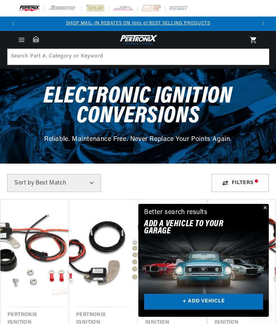
click at [22, 40] on icon "Menu" at bounding box center [21, 40] width 5 height 0
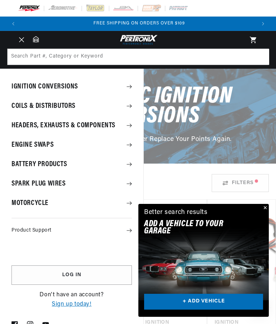
click at [29, 183] on summary "Spark Plug Wires" at bounding box center [71, 183] width 143 height 19
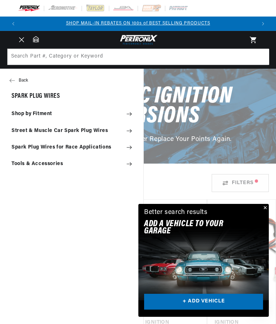
click at [54, 165] on summary "Tools & Accessories" at bounding box center [71, 164] width 143 height 16
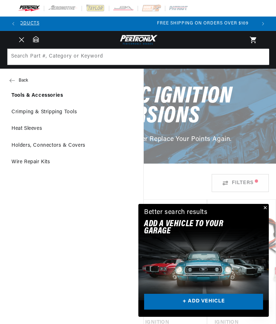
scroll to position [0, 234]
click at [67, 111] on link "Crimping & Stripping Tools" at bounding box center [71, 112] width 143 height 16
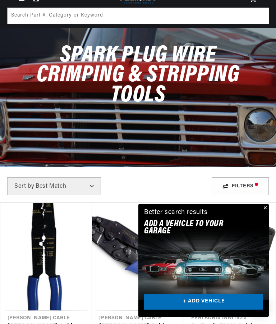
click at [268, 212] on button "Close" at bounding box center [264, 208] width 9 height 9
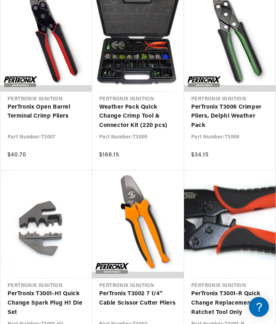
scroll to position [0, 234]
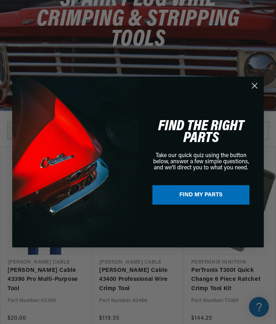
scroll to position [0, 234]
click at [260, 92] on circle "Close dialog" at bounding box center [255, 86] width 12 height 12
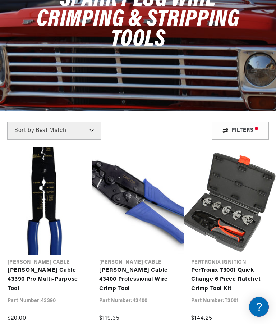
click at [58, 266] on link "Taylor Cable 43390 Pro Multi-Purpose Tool" at bounding box center [46, 280] width 77 height 28
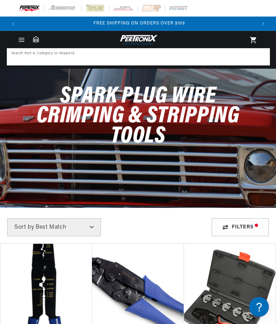
click at [155, 58] on input at bounding box center [139, 57] width 262 height 16
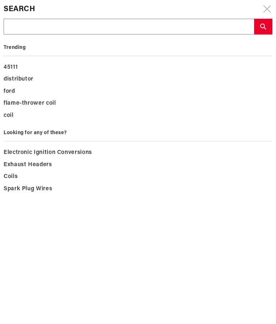
type input "W"
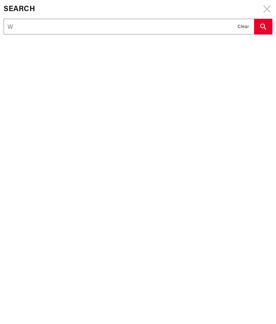
type input "Wi"
type input "Wir"
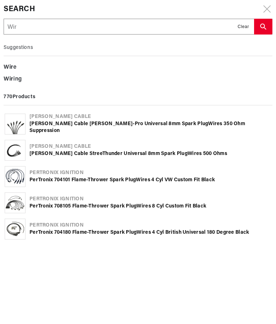
type input "Wire"
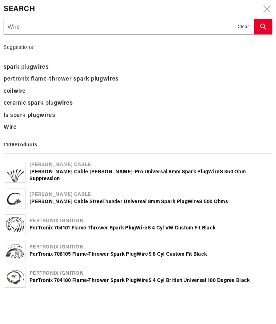
scroll to position [0, 124]
type input "Wire"
type input "Wire s"
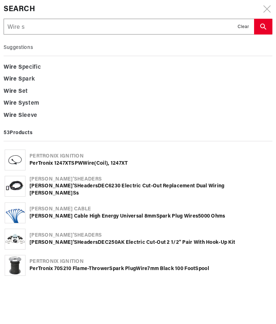
type input "Wire st"
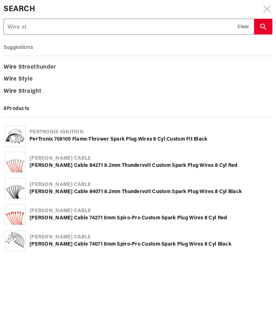
type input "Wire str"
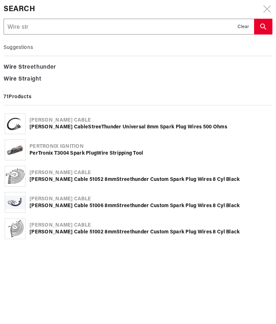
type input "Wire stri"
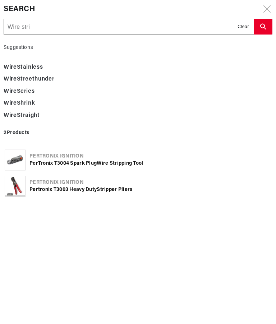
type input "Wire strip"
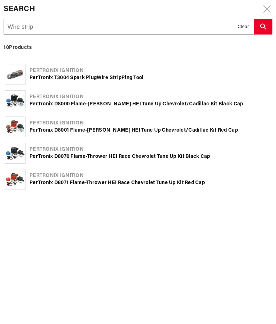
scroll to position [0, 234]
type input "Wire strip"
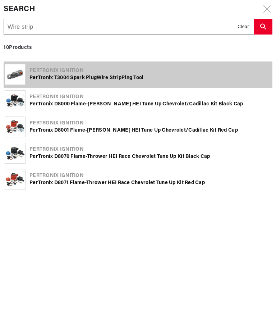
click at [134, 77] on div "PerTronix T3004 Spark Plug Wire Strip ping Tool" at bounding box center [150, 77] width 242 height 7
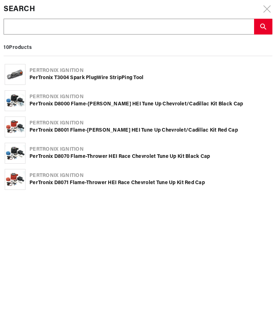
click at [78, 23] on input "text" at bounding box center [129, 27] width 250 height 16
type input "W"
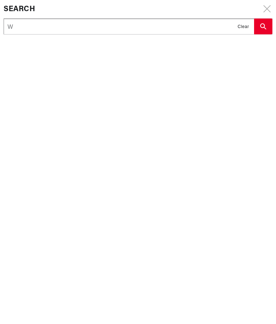
type input "Wi"
type input "Wir"
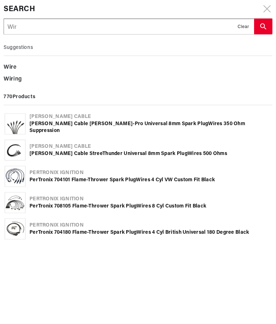
type input "Wire"
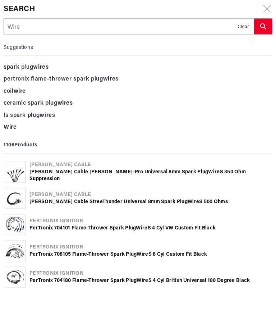
type input "Wire"
type input "Wire c"
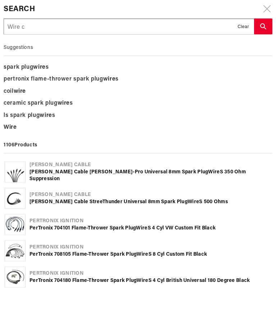
scroll to position [0, 0]
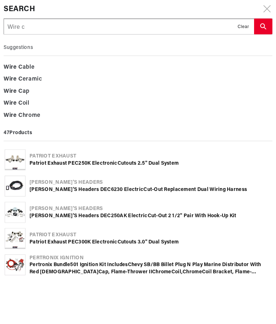
type input "Wire cr"
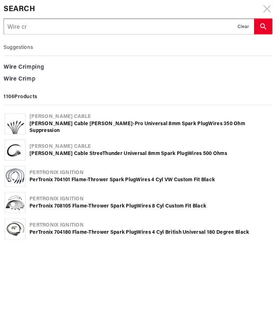
type input "Wire cri"
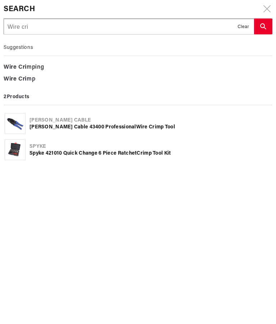
type input "Wire crim"
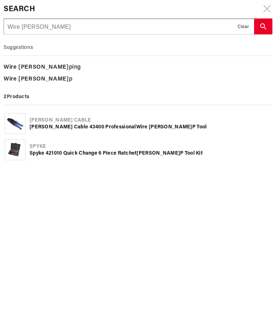
type input "Wire crimp"
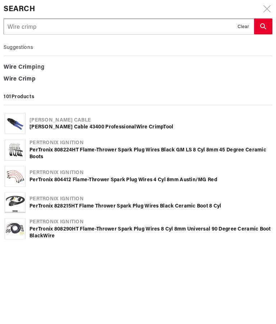
type input "Wire crimpe"
type input "Wire crimper"
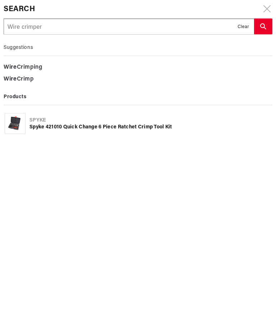
scroll to position [0, 234]
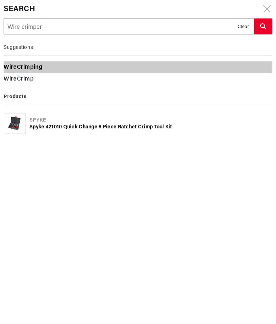
click at [41, 68] on div "Wire Crimping" at bounding box center [138, 67] width 269 height 12
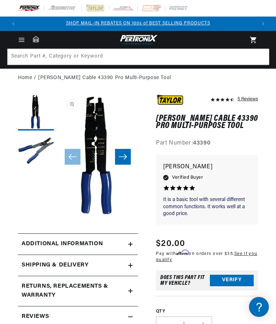
click at [110, 243] on div "Additional information" at bounding box center [73, 243] width 110 height 9
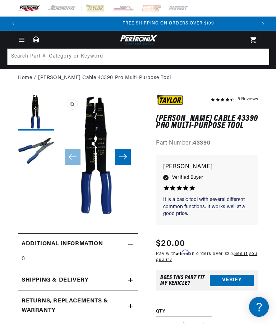
scroll to position [0, 234]
click at [114, 242] on div "Additional information" at bounding box center [73, 243] width 110 height 9
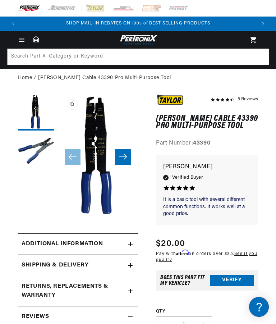
scroll to position [0, 0]
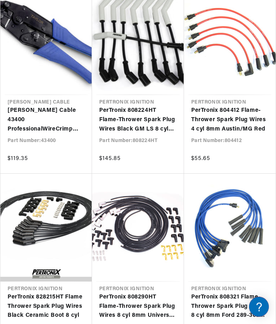
scroll to position [136, 0]
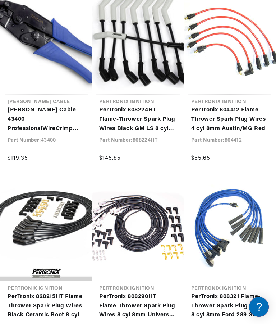
click at [221, 133] on link "PerTronix 804412 Flame-Thrower Spark Plug Wires 4 cyl 8mm Austin/MG Red" at bounding box center [229, 120] width 77 height 28
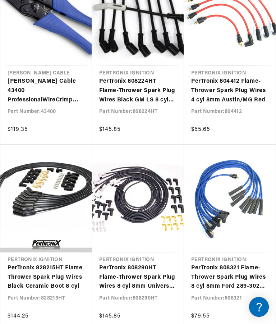
scroll to position [0, 234]
click at [256, 264] on link "PerTronix 808321 Flame-Thrower Spark Plug Wires 8 cyl 8mm Ford 289-302W [DEMOGR…" at bounding box center [229, 278] width 77 height 28
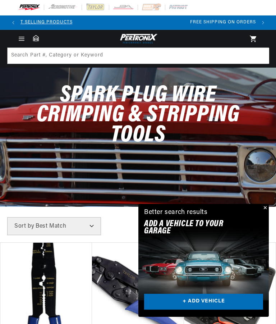
scroll to position [0, 234]
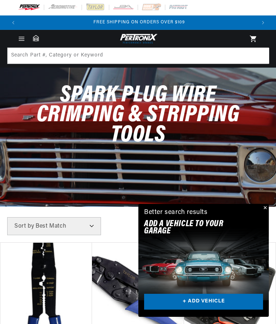
click at [262, 212] on button "Close" at bounding box center [264, 208] width 9 height 9
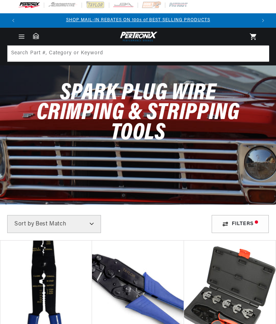
scroll to position [3, 0]
